Goal: Task Accomplishment & Management: Use online tool/utility

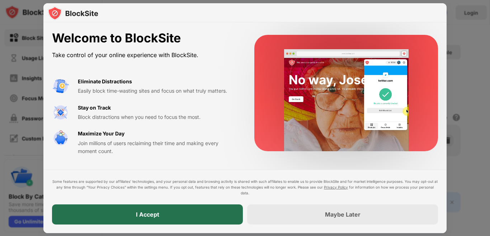
click at [140, 215] on div "I Accept" at bounding box center [147, 214] width 23 height 7
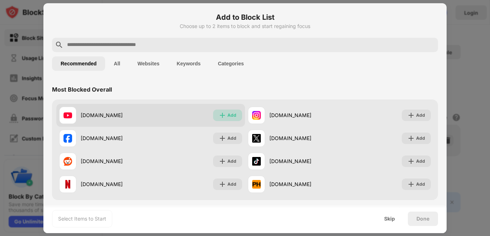
click at [223, 112] on div "Add" at bounding box center [227, 114] width 29 height 11
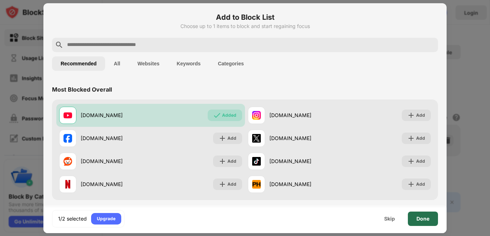
click at [425, 220] on div "Done" at bounding box center [422, 219] width 13 height 6
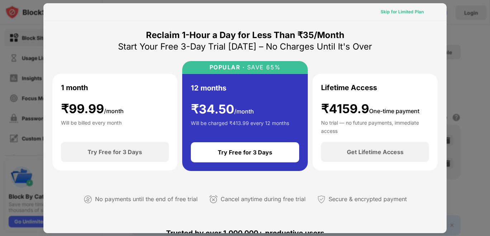
click at [398, 9] on div "Skip for Limited Plan" at bounding box center [402, 11] width 43 height 7
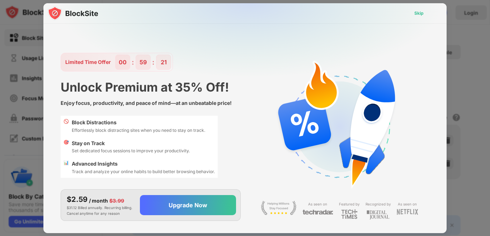
click at [415, 12] on div "Skip" at bounding box center [418, 13] width 9 height 7
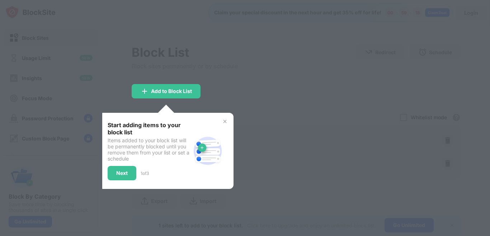
click at [223, 121] on img at bounding box center [225, 121] width 6 height 6
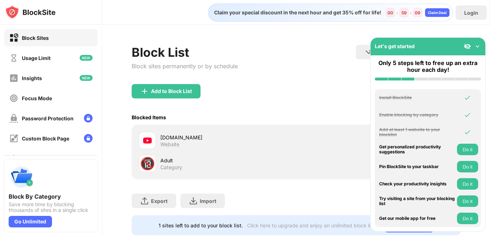
click at [480, 46] on img at bounding box center [477, 46] width 7 height 7
